Goal: Navigation & Orientation: Find specific page/section

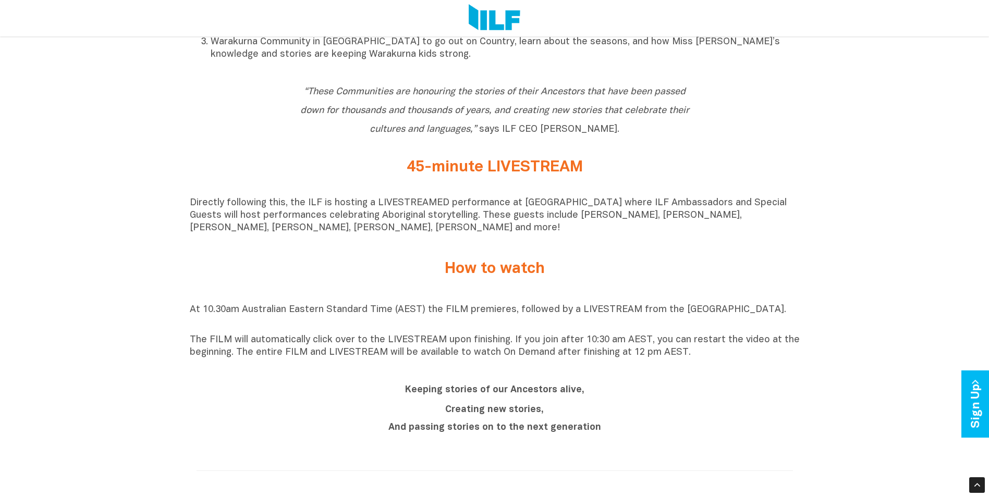
scroll to position [521, 0]
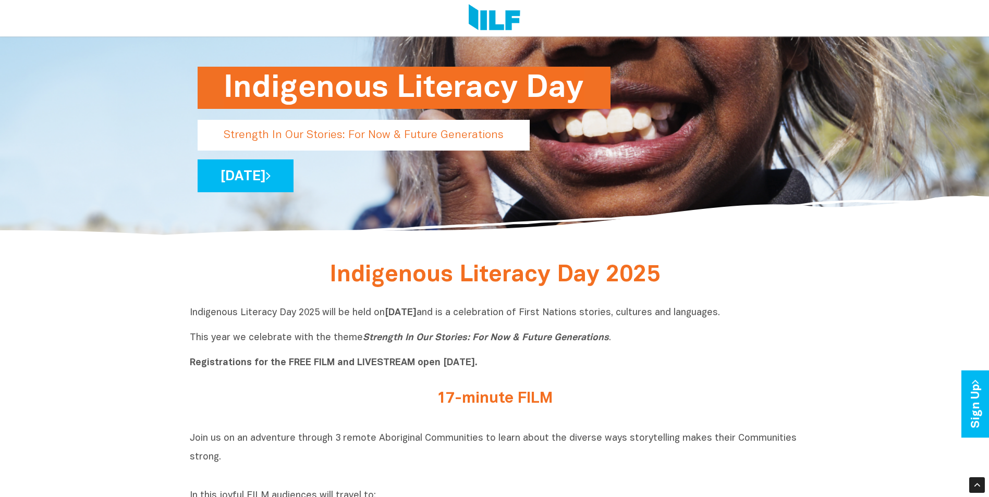
scroll to position [90, 0]
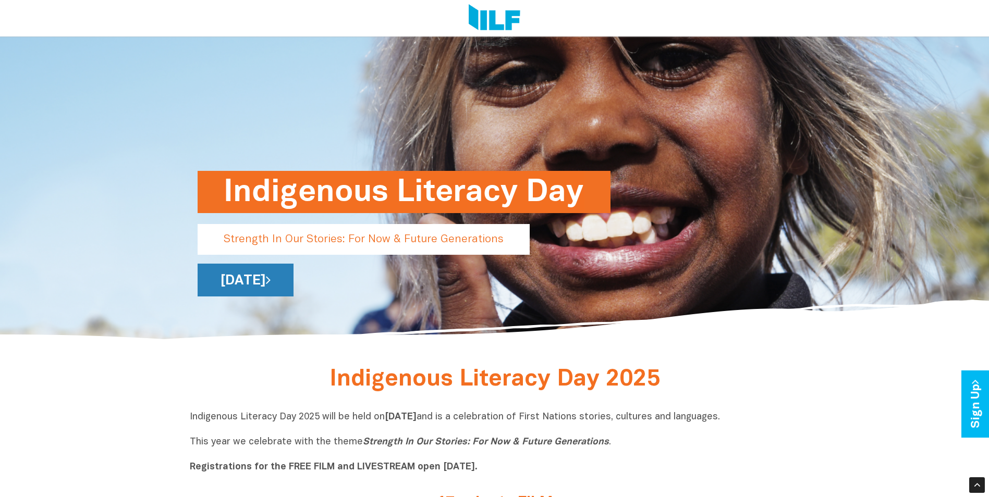
click at [294, 277] on link "[DATE]" at bounding box center [246, 280] width 96 height 33
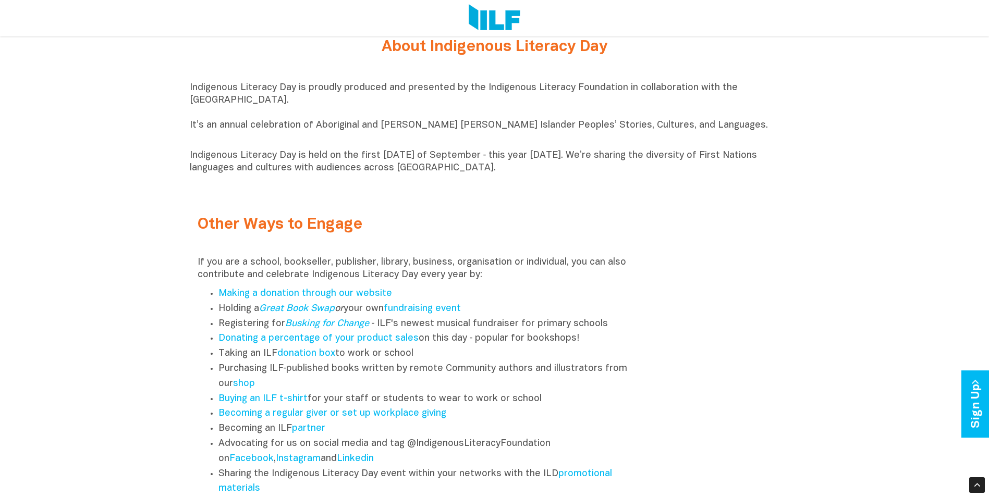
scroll to position [1304, 0]
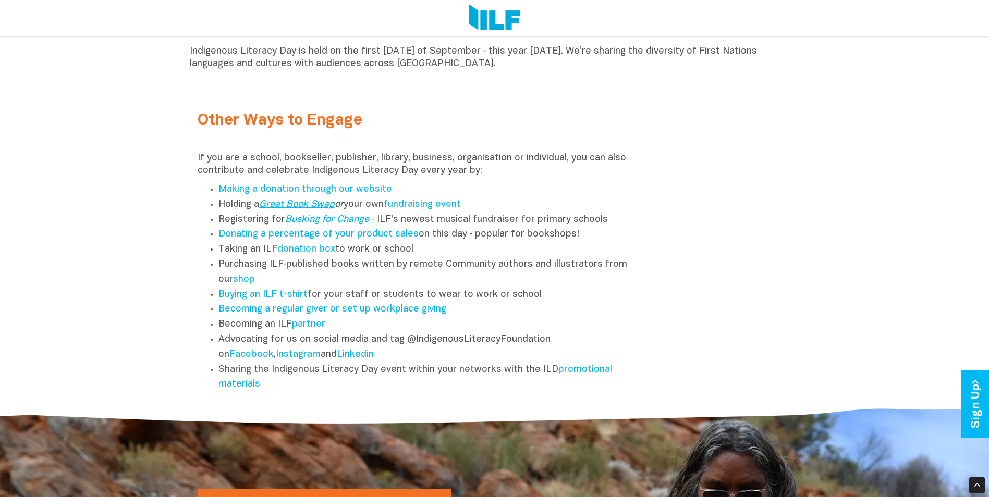
click at [303, 205] on link "Great Book Swap" at bounding box center [297, 204] width 76 height 9
